Goal: Information Seeking & Learning: Learn about a topic

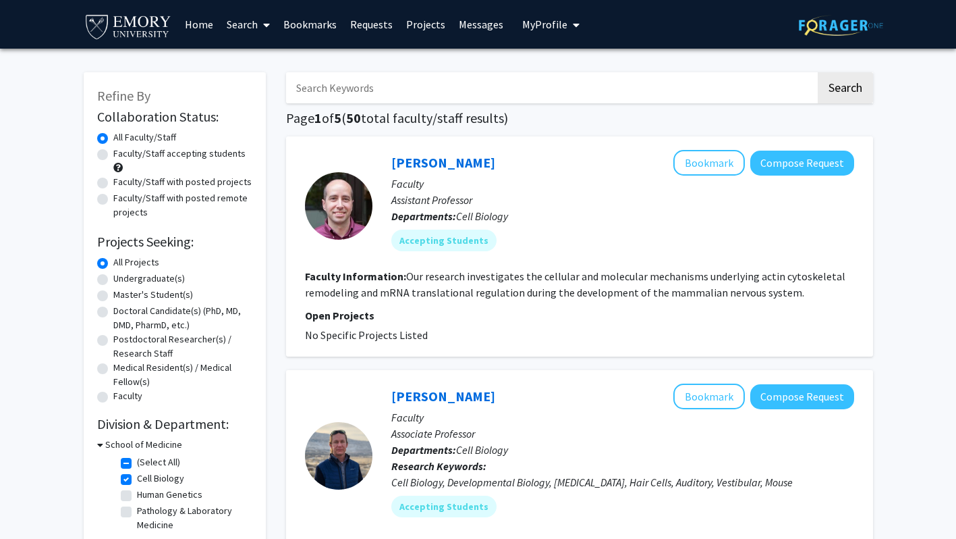
click at [137, 464] on label "(Select All)" at bounding box center [158, 462] width 43 height 14
click at [137, 464] on input "(Select All)" at bounding box center [141, 459] width 9 height 9
checkbox input "false"
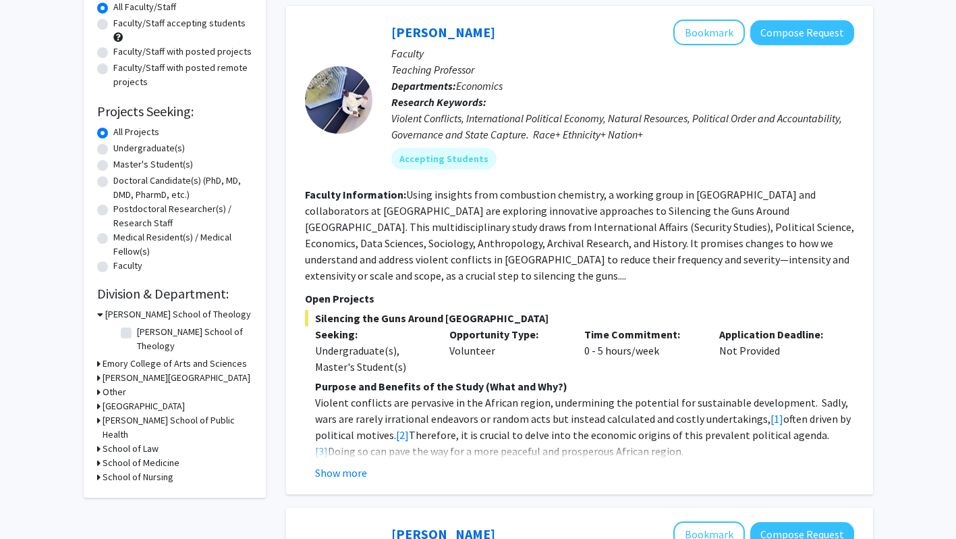
scroll to position [148, 0]
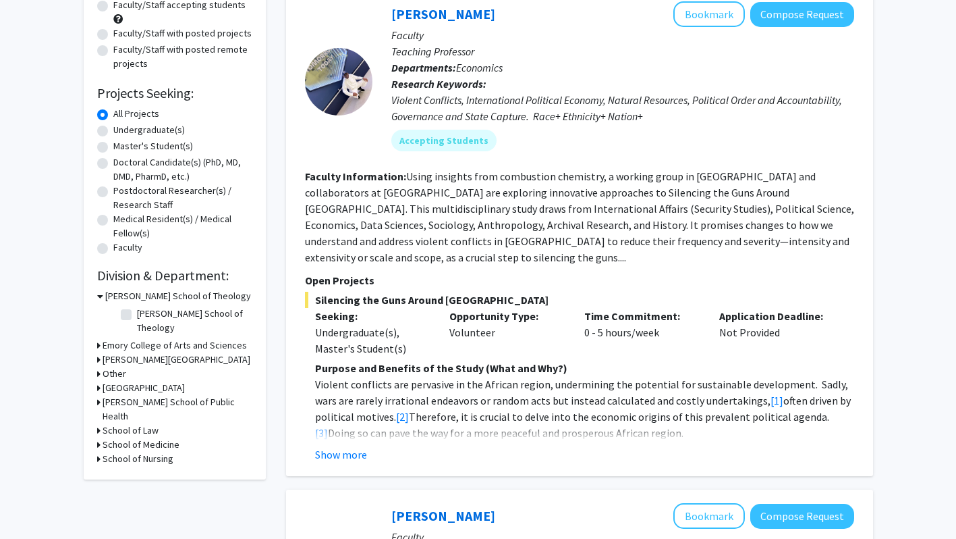
click at [99, 395] on icon at bounding box center [98, 402] width 3 height 14
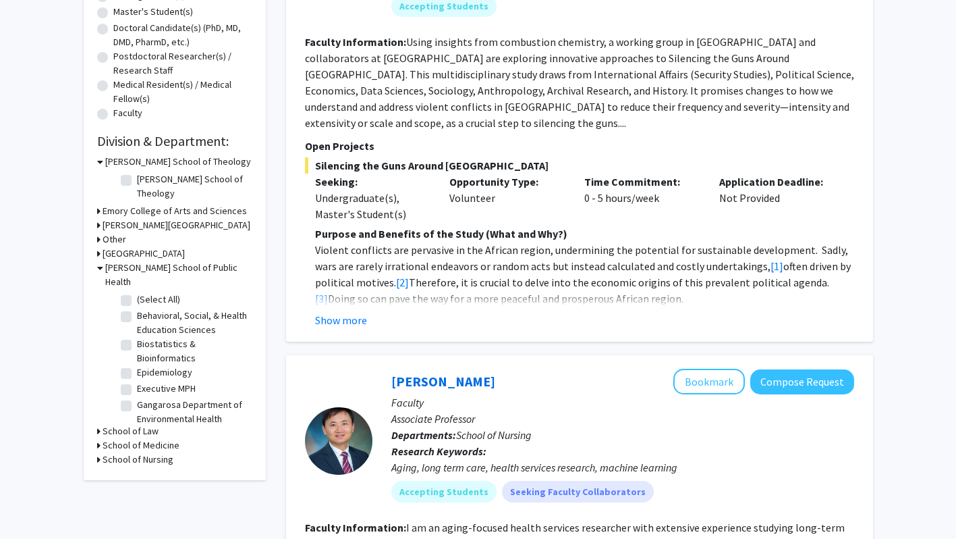
scroll to position [306, 0]
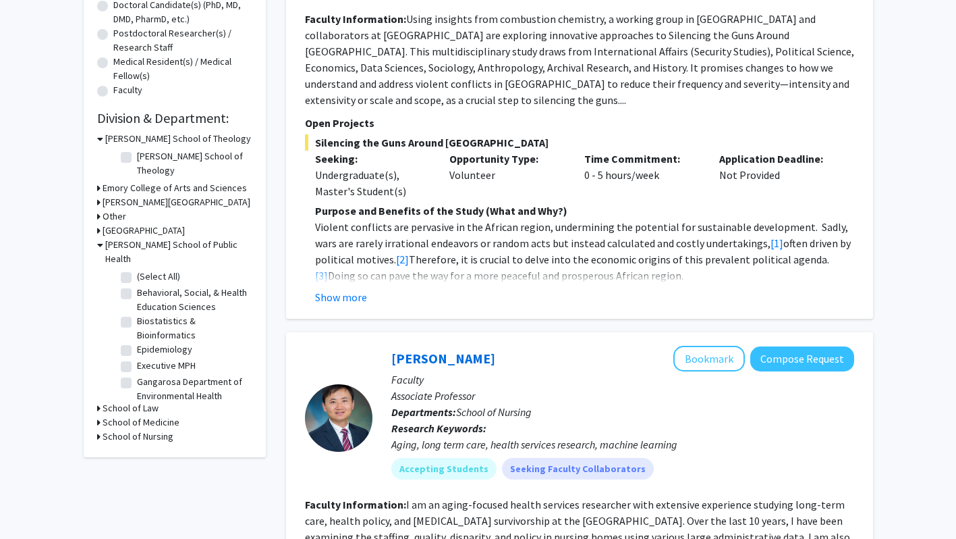
click at [99, 415] on icon at bounding box center [98, 422] width 3 height 14
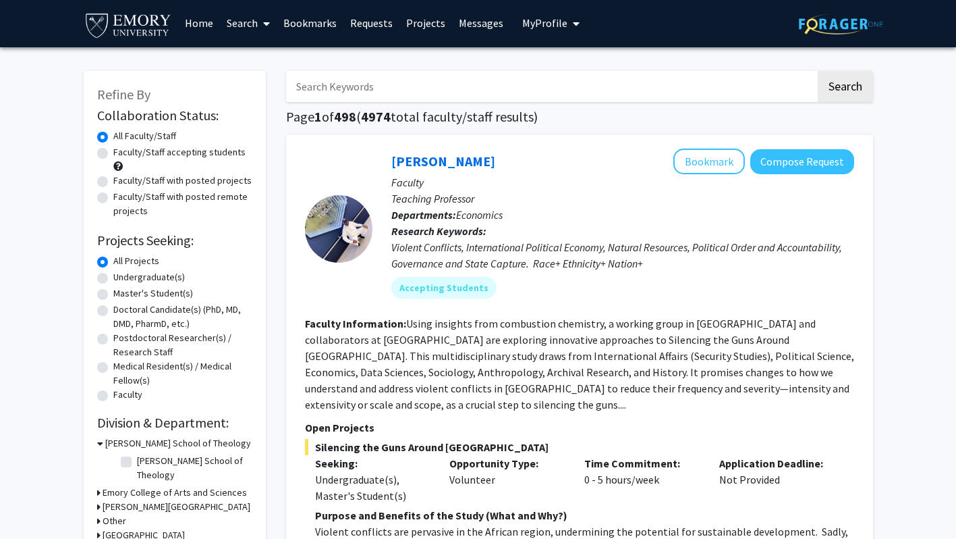
scroll to position [0, 0]
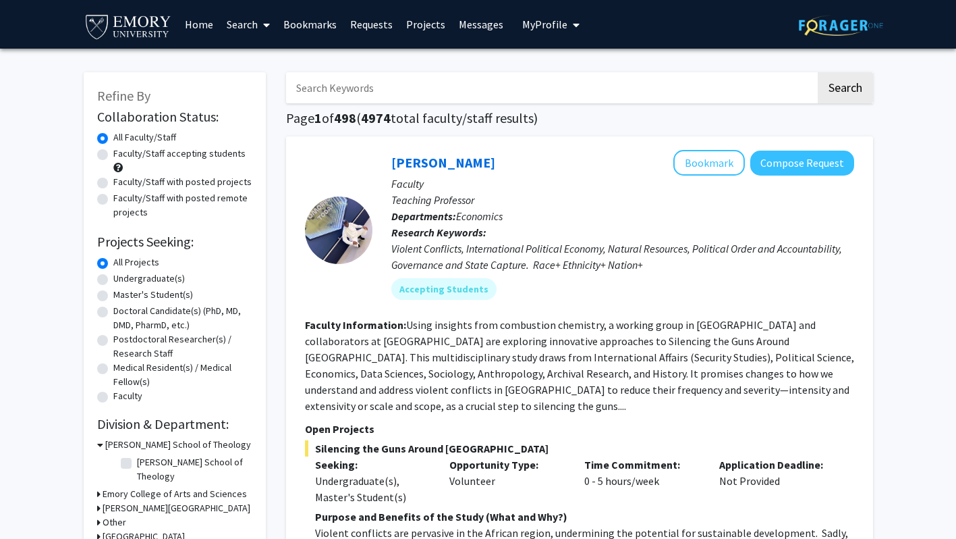
click at [249, 26] on link "Search" at bounding box center [248, 24] width 57 height 47
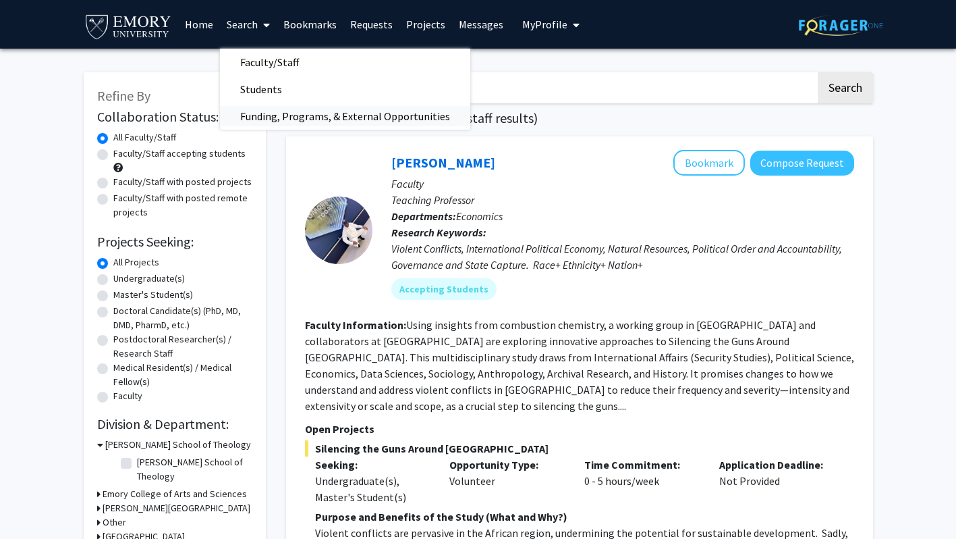
click at [253, 112] on span "Funding, Programs, & External Opportunities" at bounding box center [345, 116] width 250 height 27
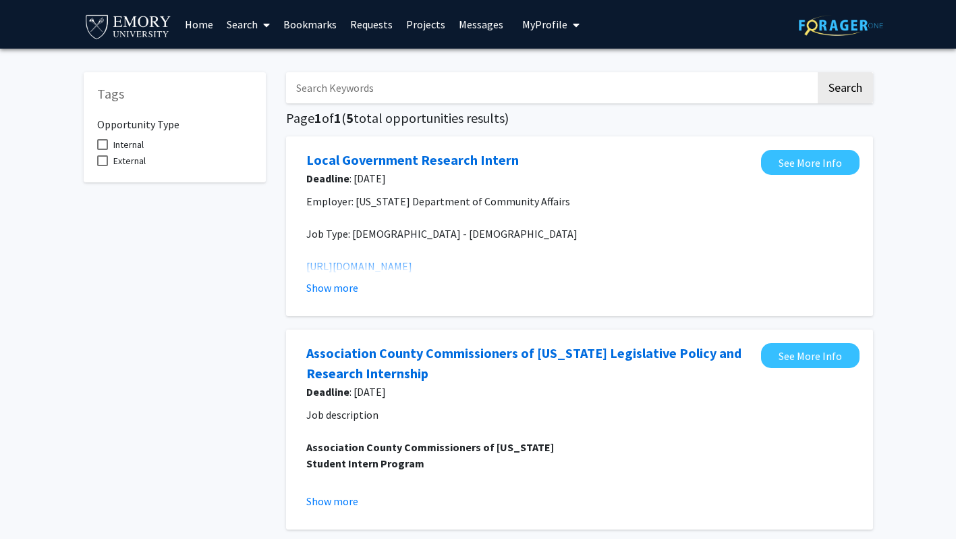
click at [252, 20] on link "Search" at bounding box center [248, 24] width 57 height 47
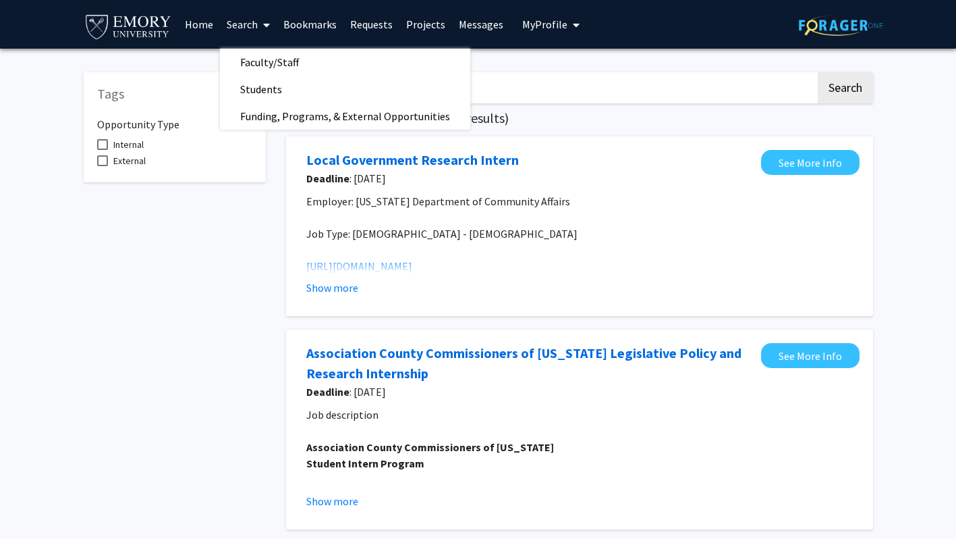
click at [382, 18] on link "Requests" at bounding box center [372, 24] width 56 height 47
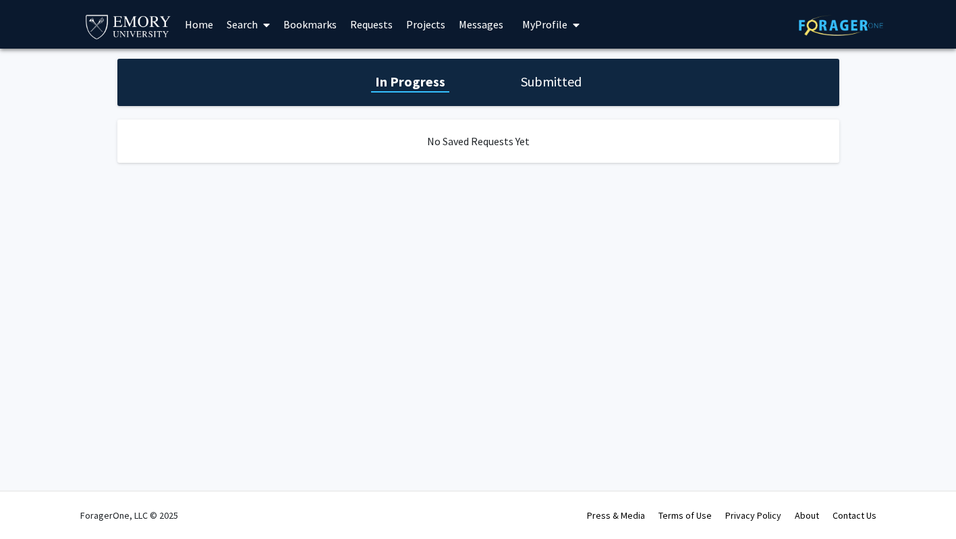
click at [334, 24] on link "Bookmarks" at bounding box center [310, 24] width 67 height 47
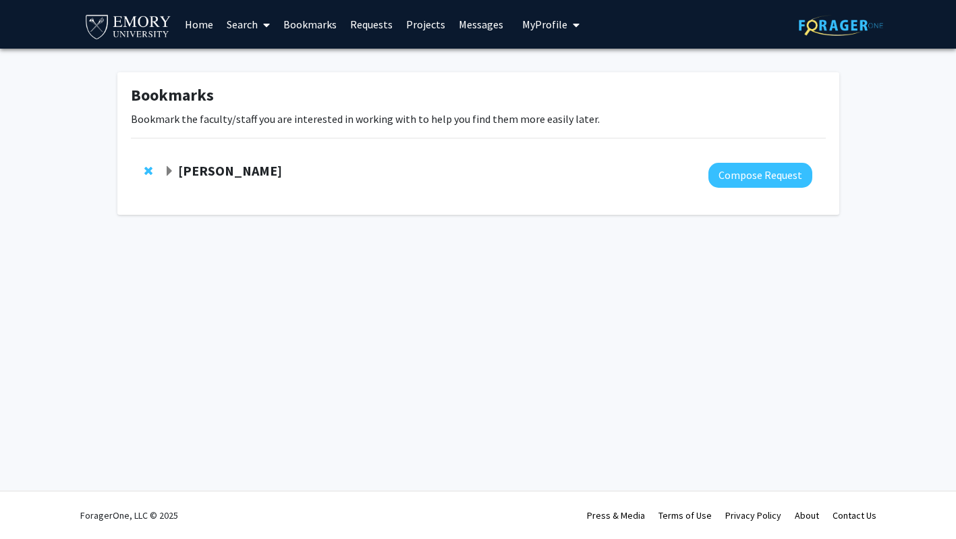
click at [173, 172] on span "Expand Alejandro Lopez Bookmark" at bounding box center [169, 171] width 11 height 11
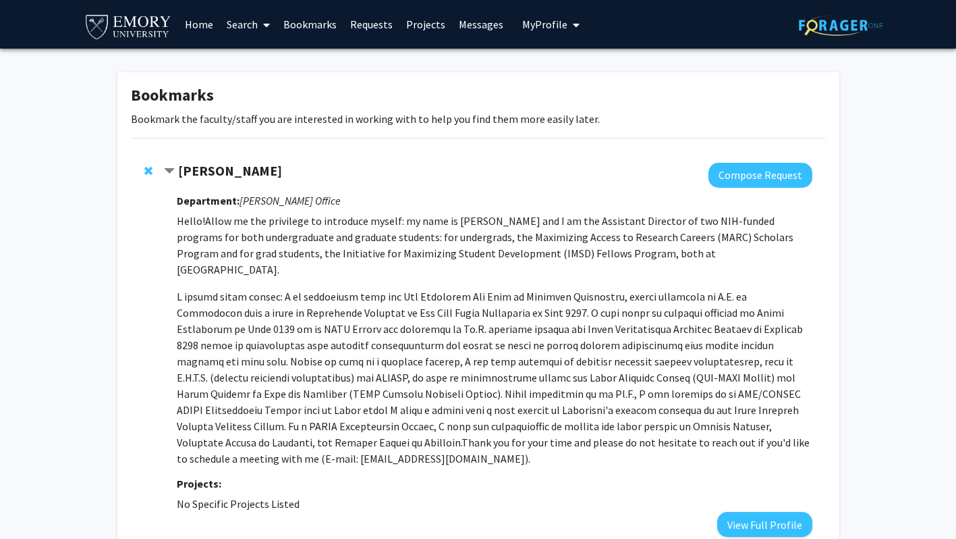
click at [173, 172] on span "Contract Alejandro Lopez Bookmark" at bounding box center [169, 171] width 11 height 11
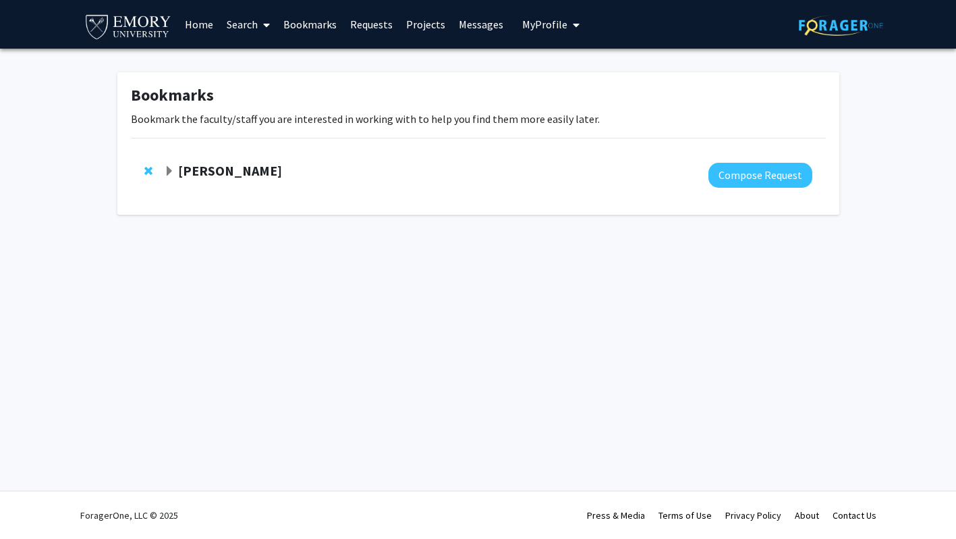
click at [568, 25] on span "My profile dropdown to access profile and logout" at bounding box center [574, 24] width 12 height 47
click at [246, 18] on link "Search" at bounding box center [248, 24] width 57 height 47
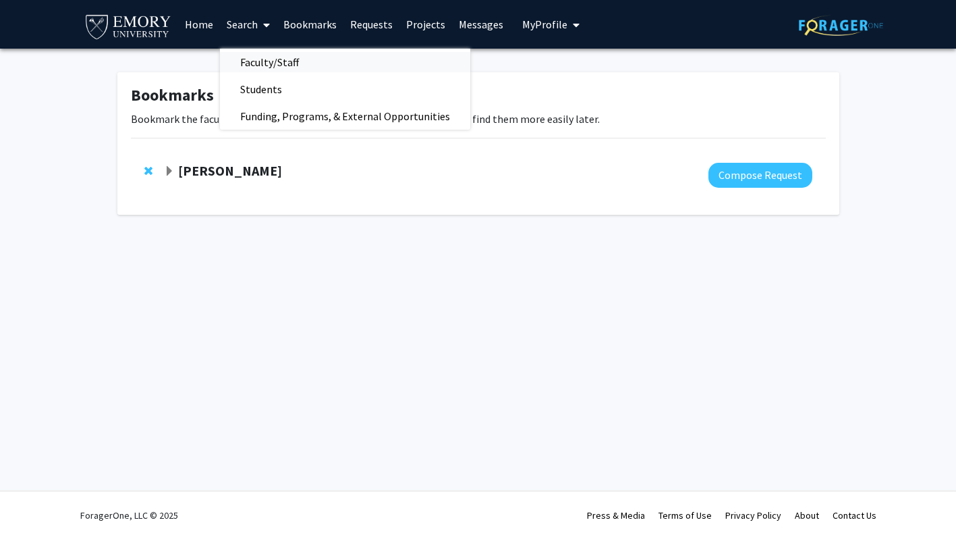
click at [244, 63] on span "Faculty/Staff" at bounding box center [269, 62] width 99 height 27
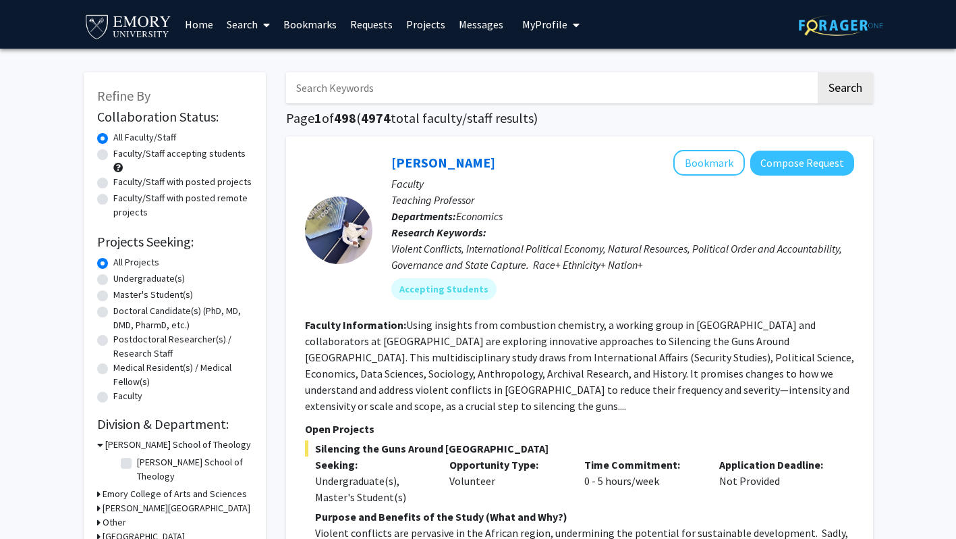
click at [249, 24] on link "Search" at bounding box center [248, 24] width 57 height 47
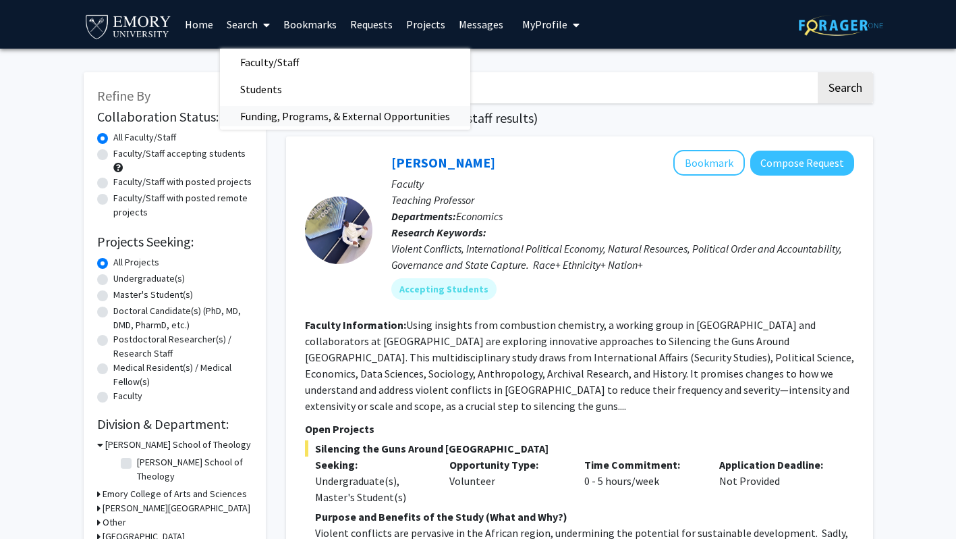
click at [236, 115] on span "Funding, Programs, & External Opportunities" at bounding box center [345, 116] width 250 height 27
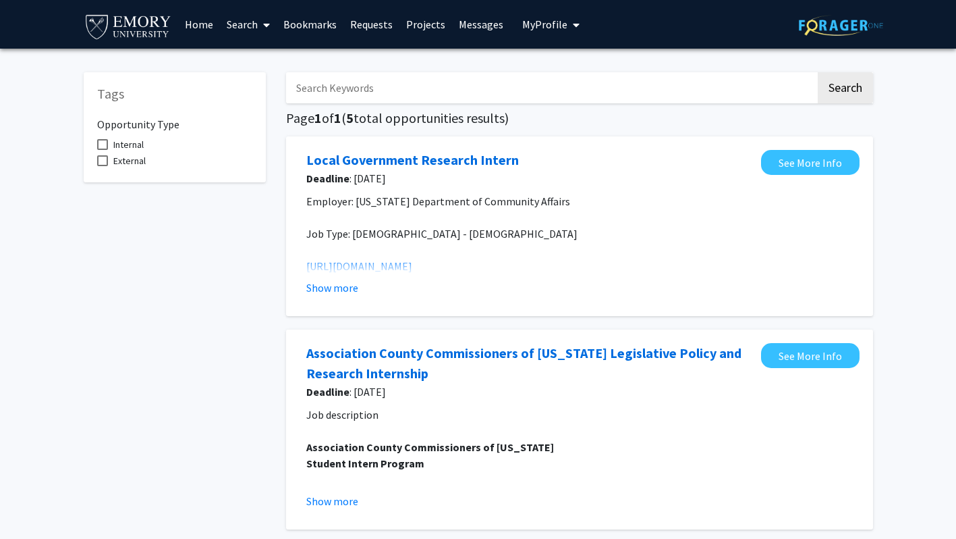
click at [246, 19] on link "Search" at bounding box center [248, 24] width 57 height 47
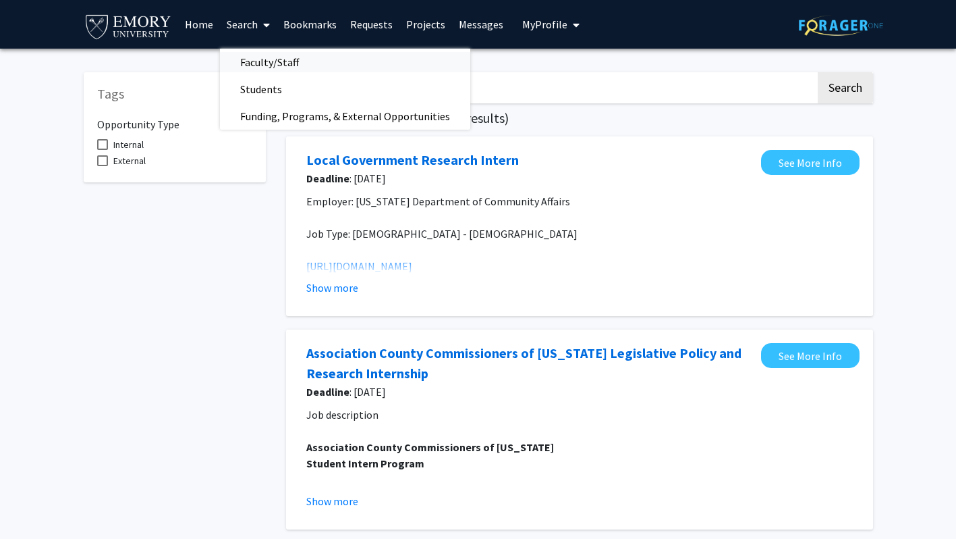
click at [248, 56] on span "Faculty/Staff" at bounding box center [269, 62] width 99 height 27
